Goal: Task Accomplishment & Management: Use online tool/utility

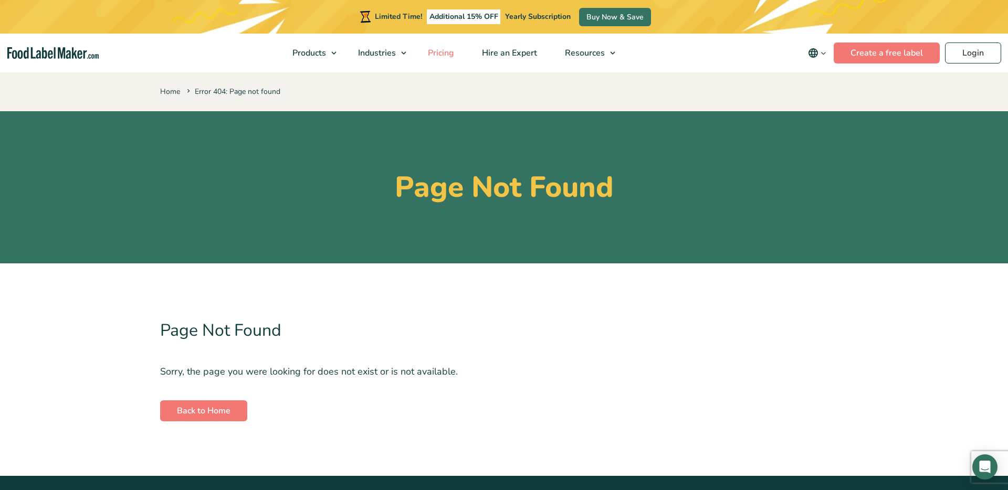
click at [443, 52] on span "Pricing" at bounding box center [440, 53] width 30 height 12
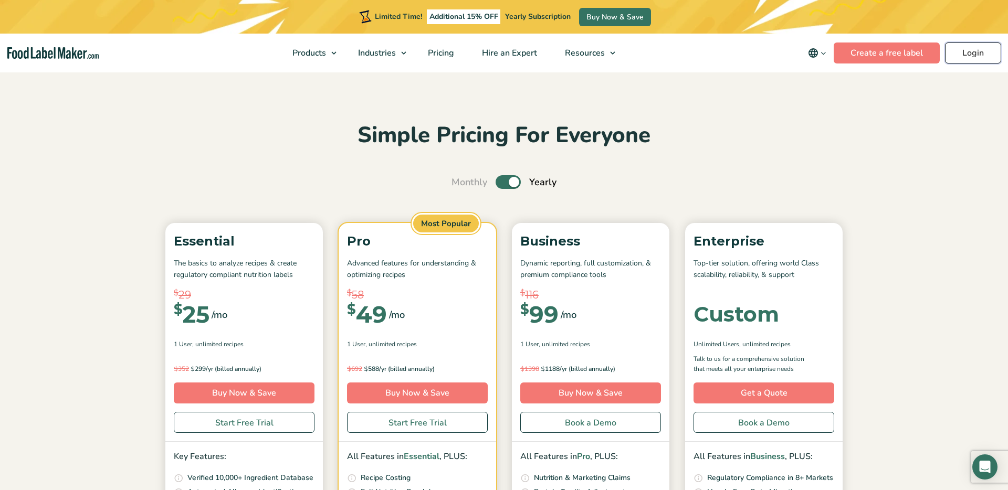
click at [976, 54] on link "Login" at bounding box center [973, 53] width 56 height 21
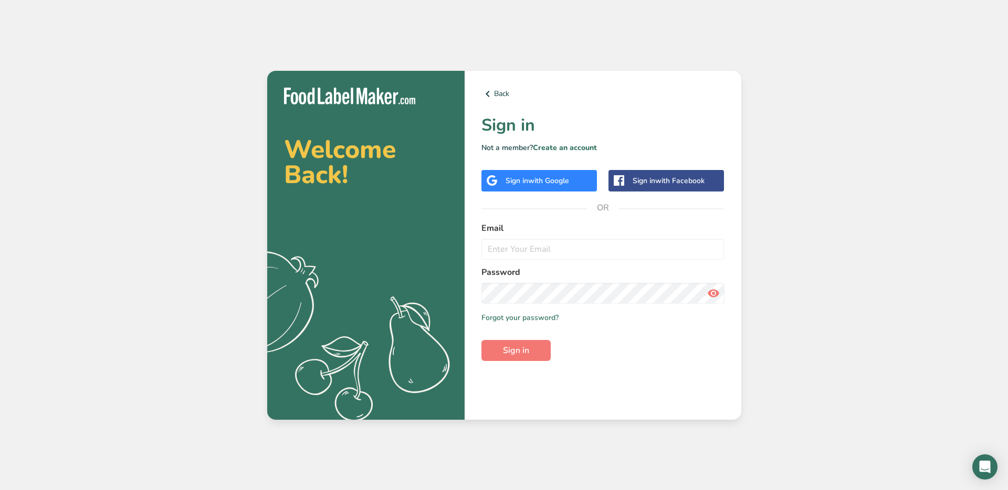
click at [540, 187] on div "Sign in with Google" at bounding box center [540, 181] width 116 height 22
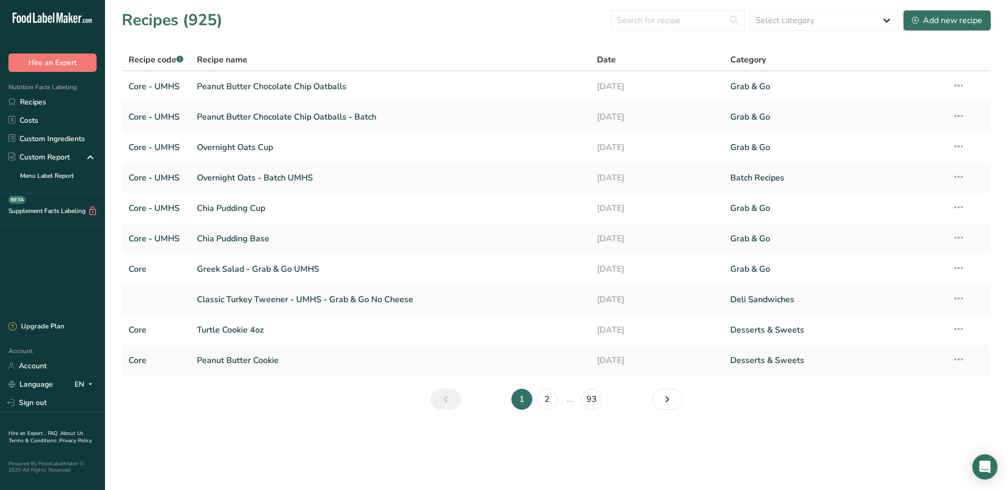
click at [138, 413] on section "Recipes (925) Select category All Around the World Packages Baked Goods Batch R…" at bounding box center [556, 213] width 903 height 427
click at [290, 54] on div "Recipe name" at bounding box center [391, 60] width 388 height 13
click at [60, 19] on icon at bounding box center [60, 18] width 6 height 11
click at [70, 17] on icon ".a-20{fill:#fff;}" at bounding box center [64, 21] width 102 height 16
click at [308, 25] on div "Recipes (925) Select category All Around the World Packages Baked Goods Batch R…" at bounding box center [557, 20] width 870 height 24
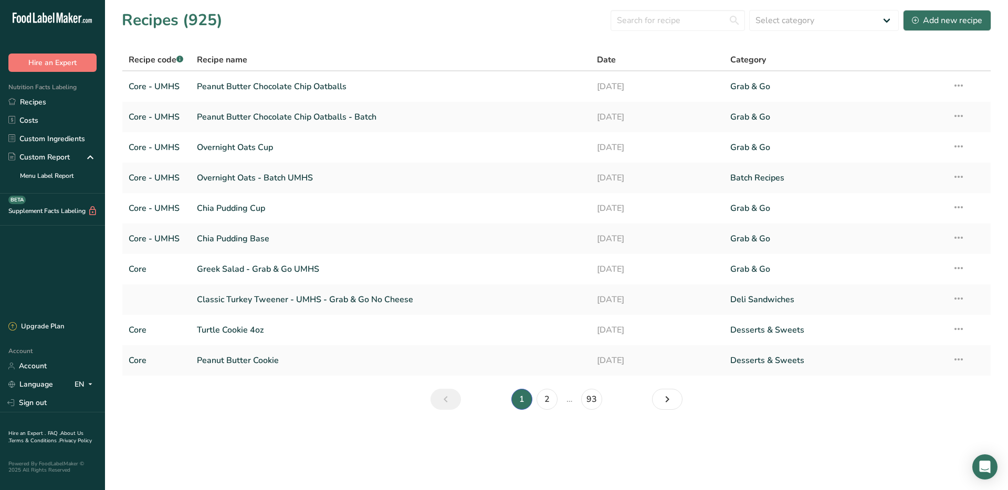
click at [308, 25] on div "Recipes (925) Select category All Around the World Packages Baked Goods Batch R…" at bounding box center [557, 20] width 870 height 24
click at [278, 34] on section "Recipes (925) Select category All Around the World Packages Baked Goods Batch R…" at bounding box center [556, 213] width 903 height 427
click at [269, 33] on section "Recipes (925) Select category All Around the World Packages Baked Goods Batch R…" at bounding box center [556, 213] width 903 height 427
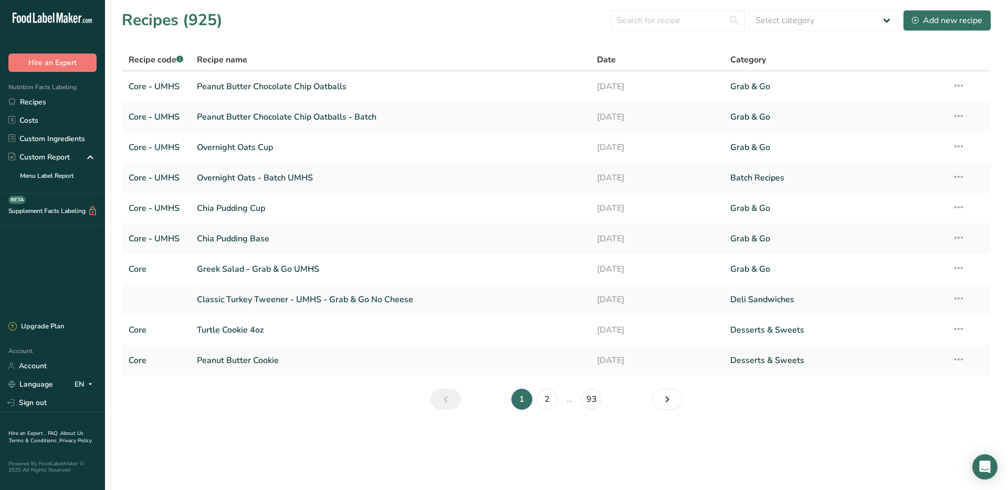
click at [272, 36] on section "Recipes (925) Select category All Around the World Packages Baked Goods Batch R…" at bounding box center [556, 213] width 903 height 427
